Goal: Transaction & Acquisition: Purchase product/service

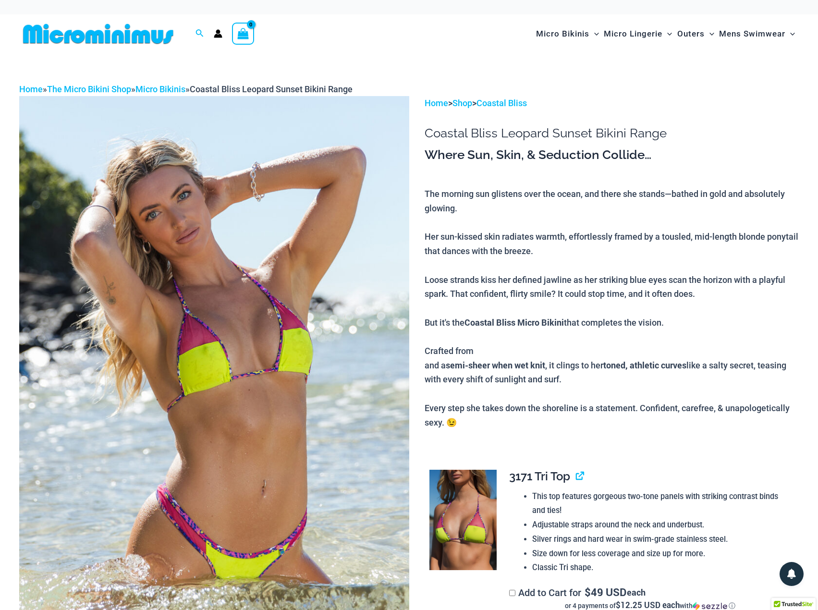
click at [573, 261] on p "The morning sun glistens over the ocean, and there she stands—bathed in gold an…" at bounding box center [612, 308] width 374 height 243
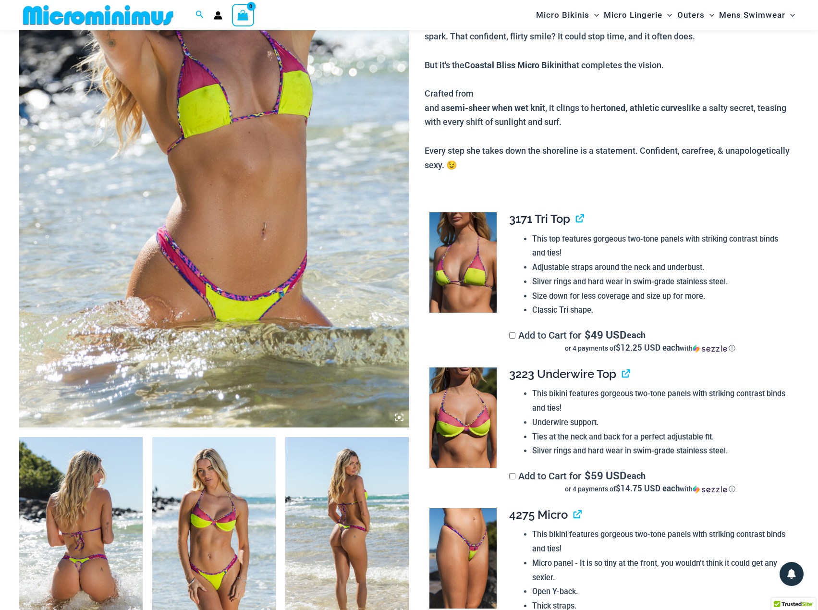
scroll to position [377, 0]
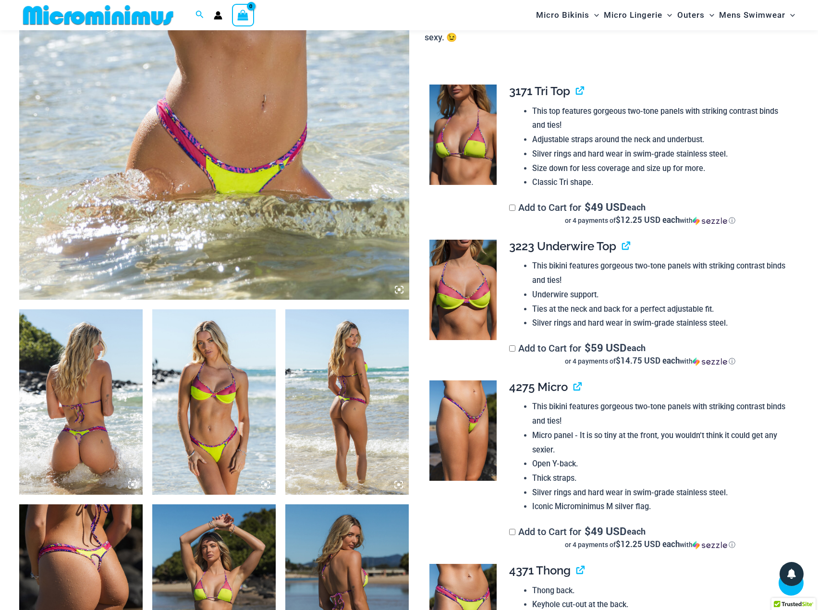
click at [90, 404] on img at bounding box center [80, 401] width 123 height 185
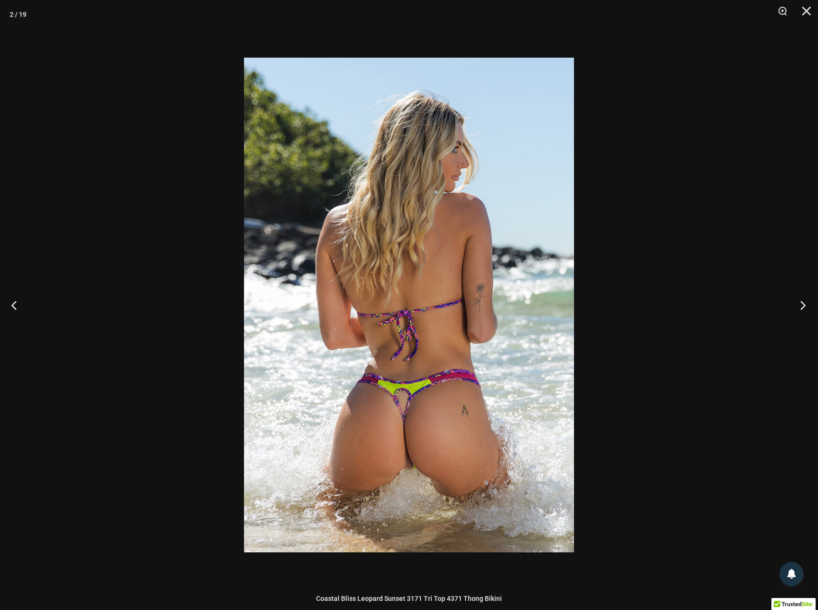
click at [799, 296] on button "Next" at bounding box center [800, 305] width 36 height 48
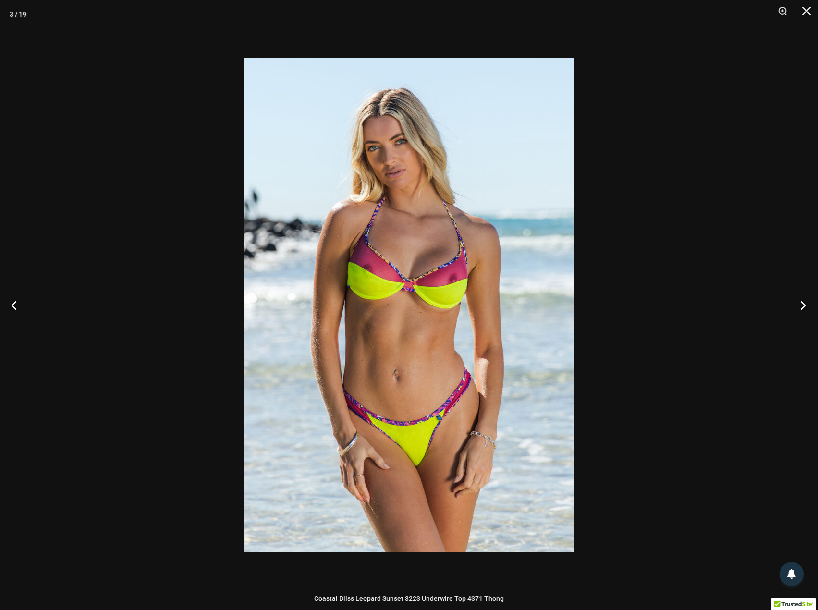
click at [797, 305] on button "Next" at bounding box center [800, 305] width 36 height 48
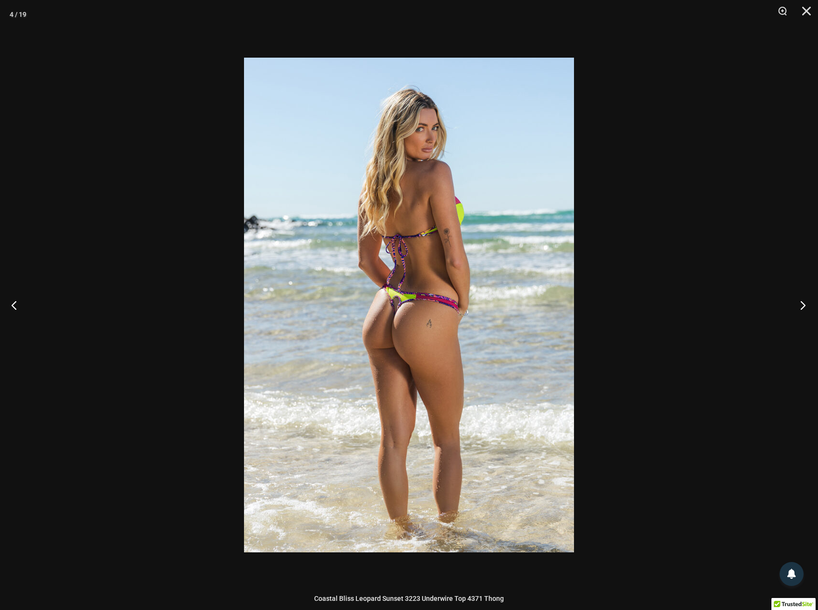
click at [795, 305] on button "Next" at bounding box center [800, 305] width 36 height 48
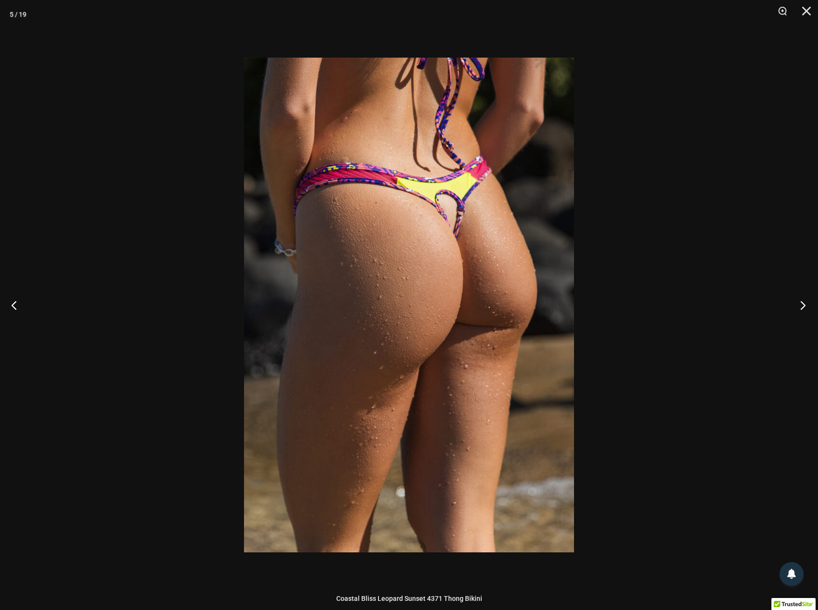
click at [795, 305] on button "Next" at bounding box center [800, 305] width 36 height 48
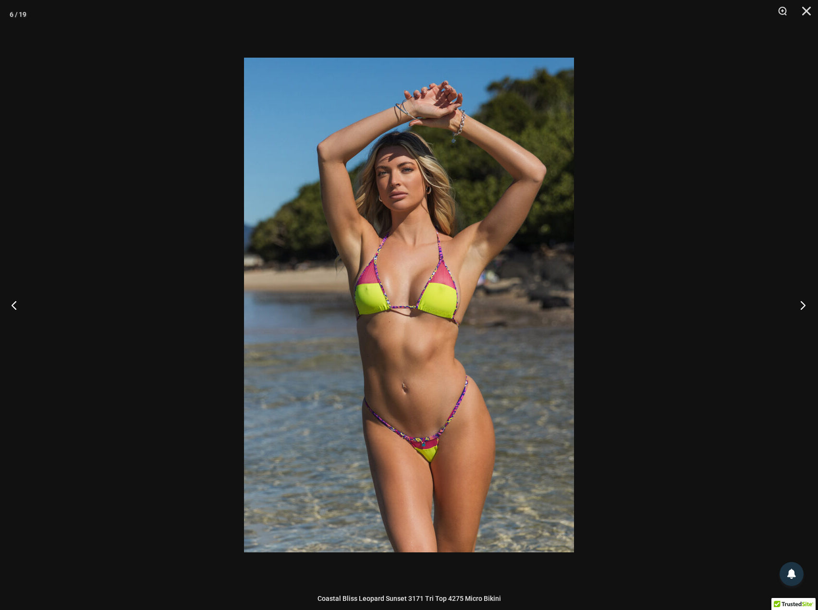
click at [795, 304] on button "Next" at bounding box center [800, 305] width 36 height 48
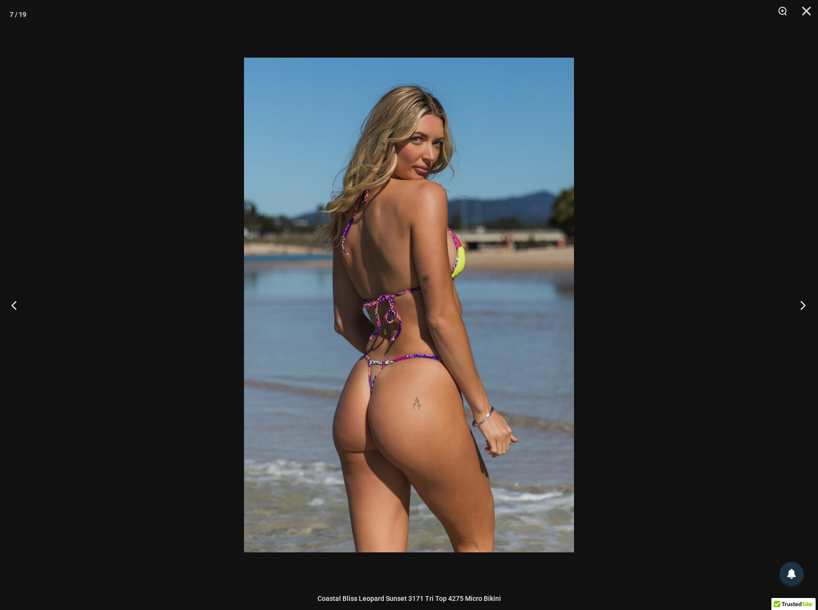
click at [793, 303] on button "Next" at bounding box center [800, 305] width 36 height 48
